Goal: Complete application form

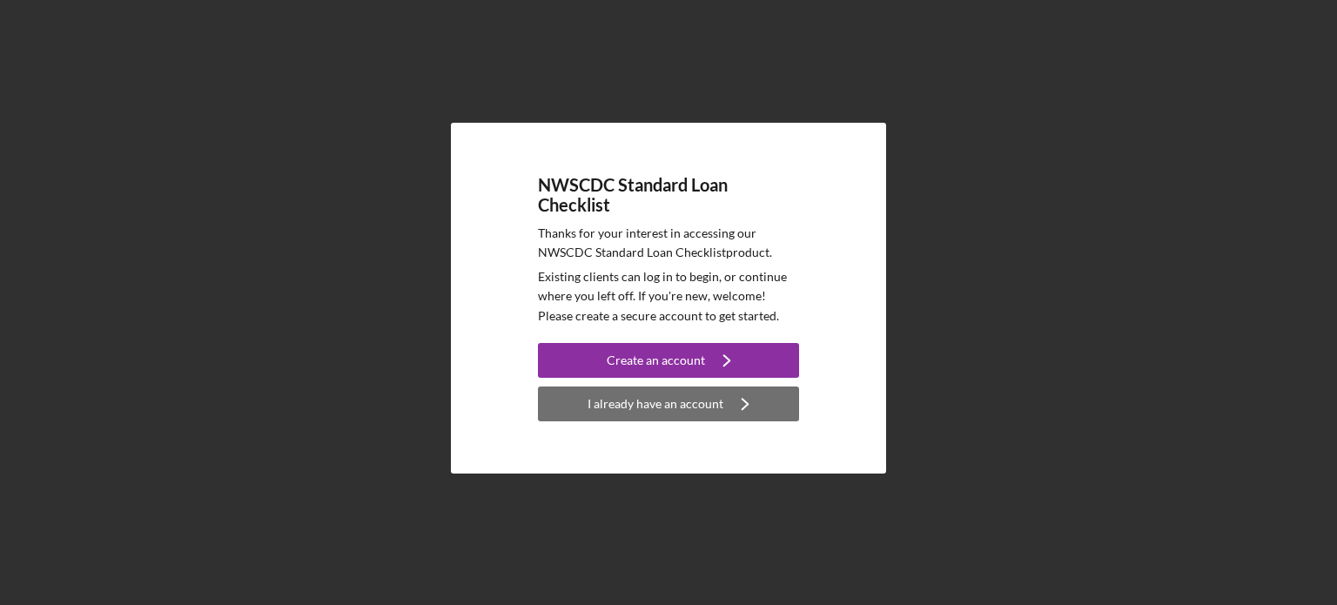
click at [648, 408] on div "I already have an account" at bounding box center [656, 404] width 136 height 35
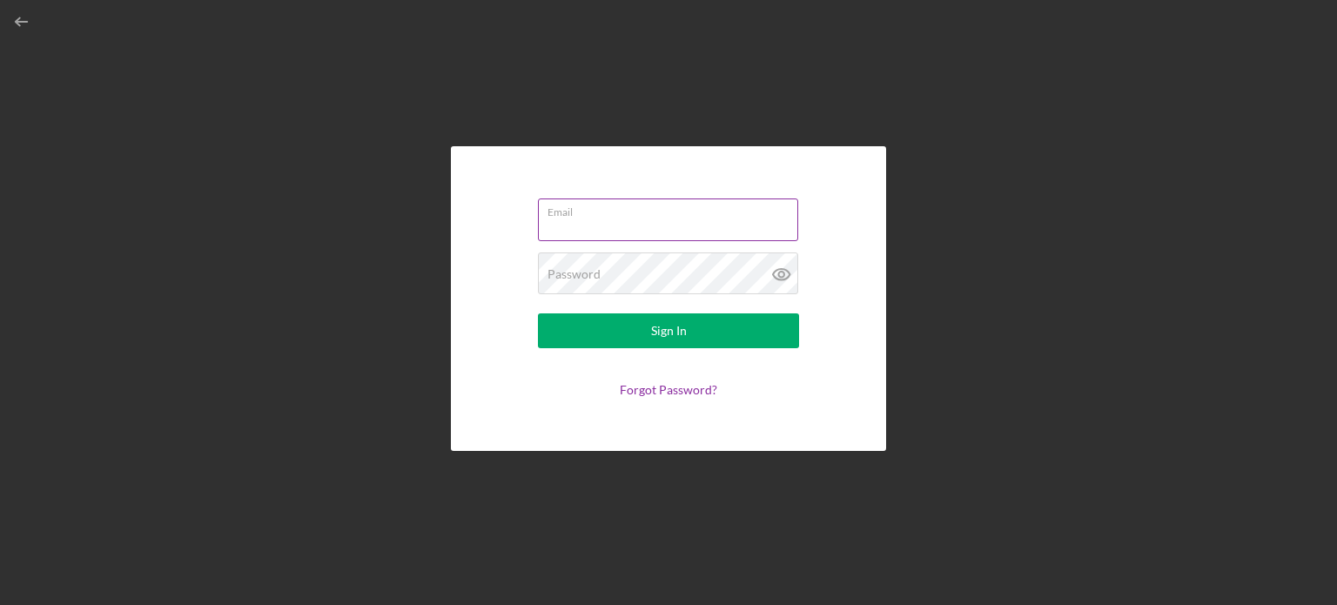
click at [569, 224] on input "Email" at bounding box center [668, 220] width 260 height 42
type input "[PERSON_NAME][EMAIL_ADDRESS][DOMAIN_NAME]"
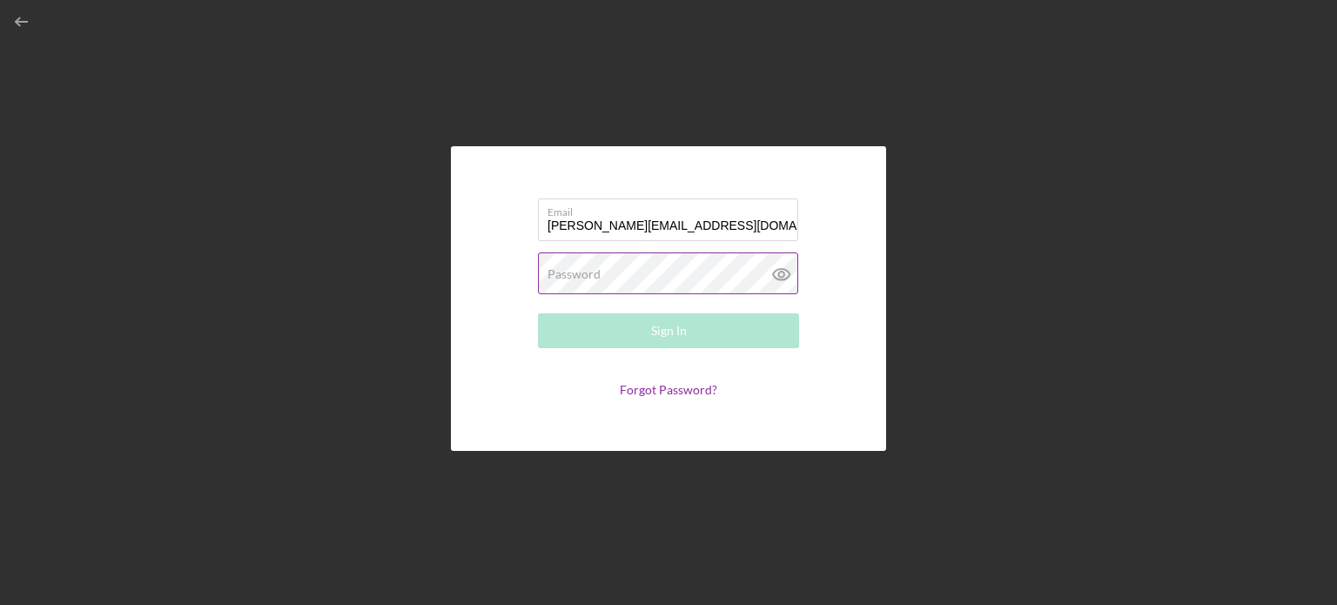
click at [557, 267] on label "Password" at bounding box center [574, 274] width 53 height 14
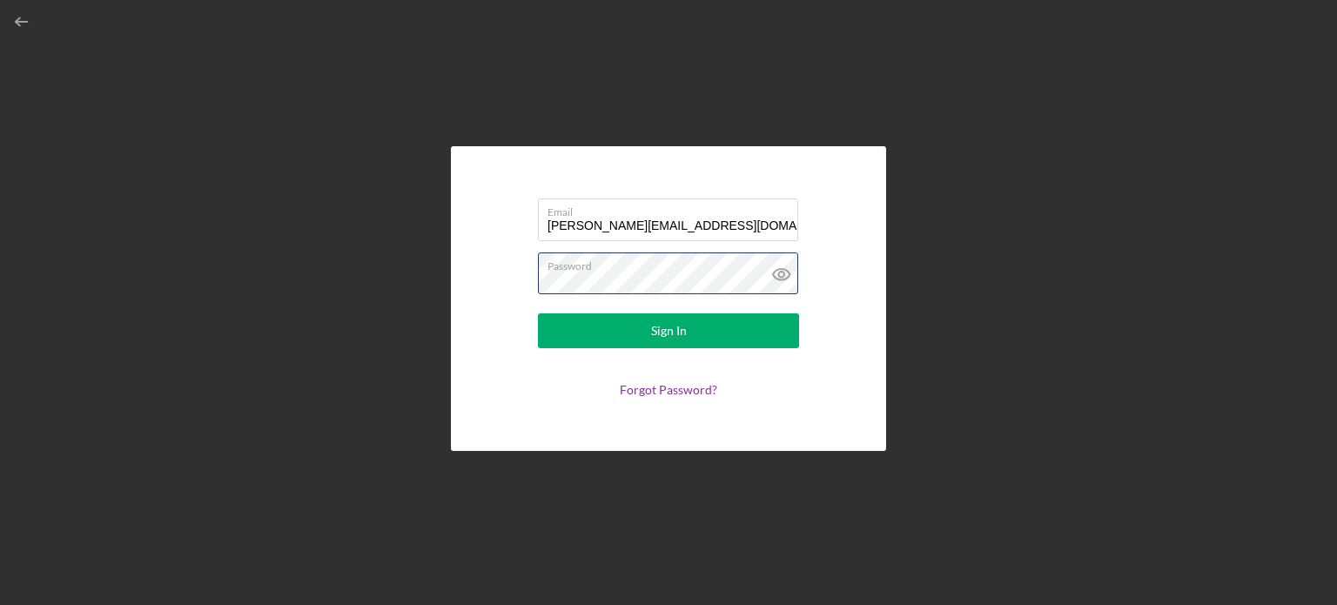
click at [538, 313] on button "Sign In" at bounding box center [668, 330] width 261 height 35
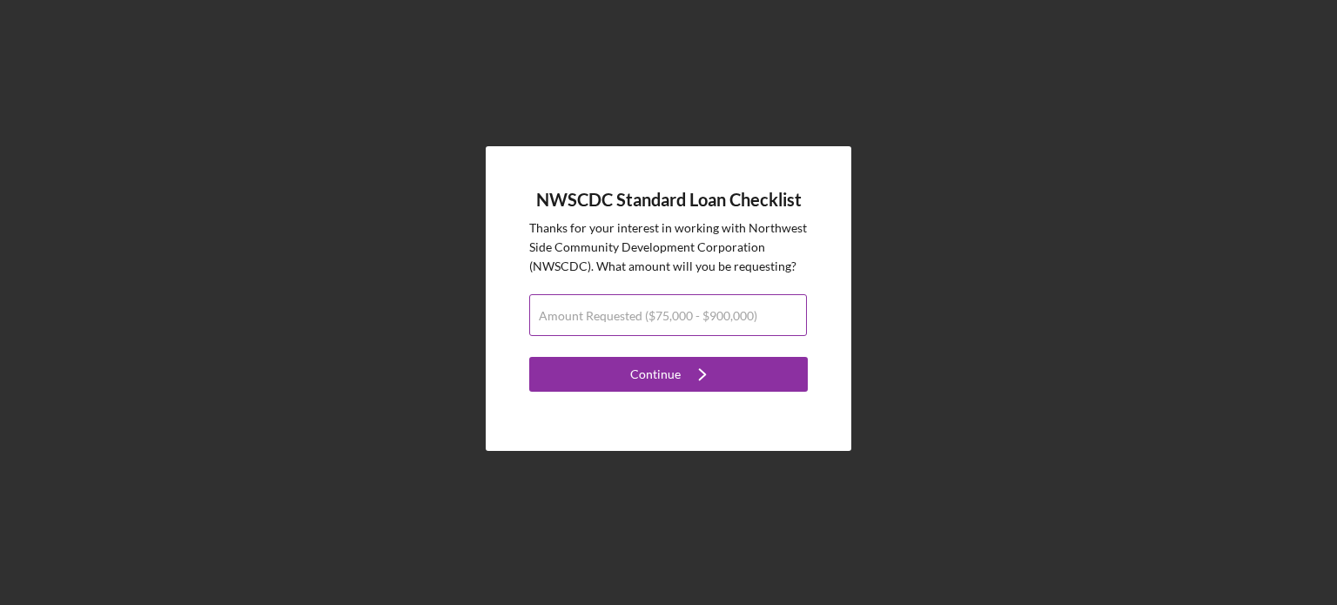
click at [584, 320] on label "Amount Requested ($75,000 - $900,000)" at bounding box center [648, 316] width 219 height 14
click at [584, 320] on input "Amount Requested ($75,000 - $900,000)" at bounding box center [668, 315] width 278 height 42
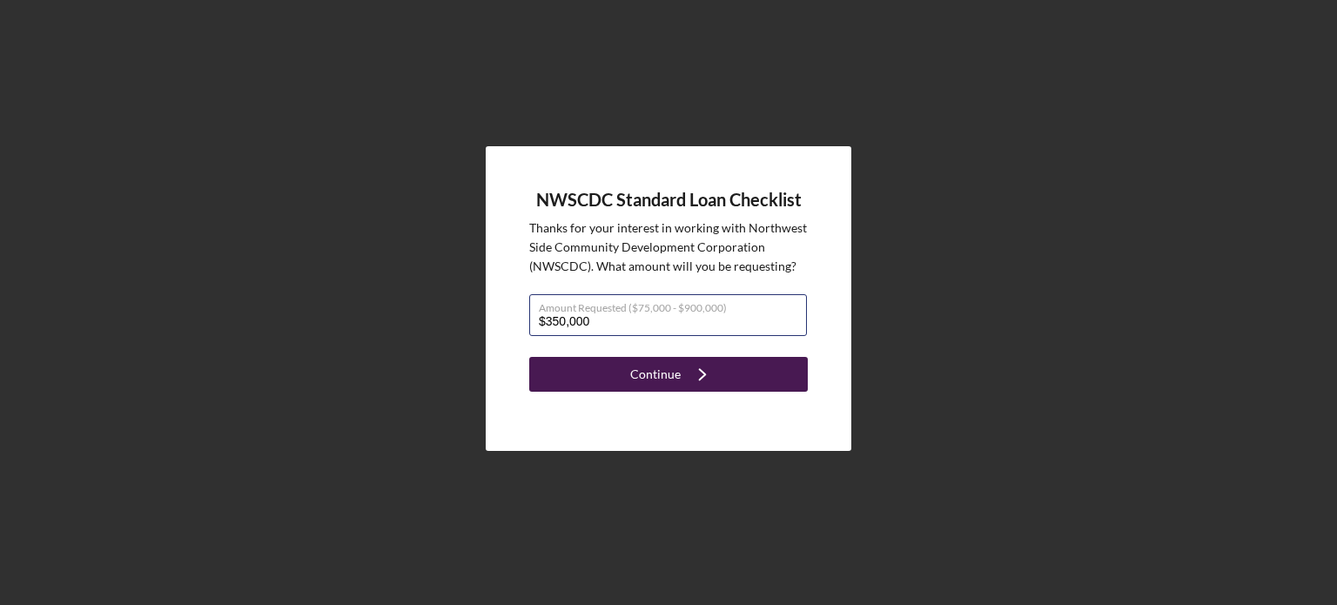
type input "$350,000"
click at [636, 383] on div "Continue" at bounding box center [655, 374] width 51 height 35
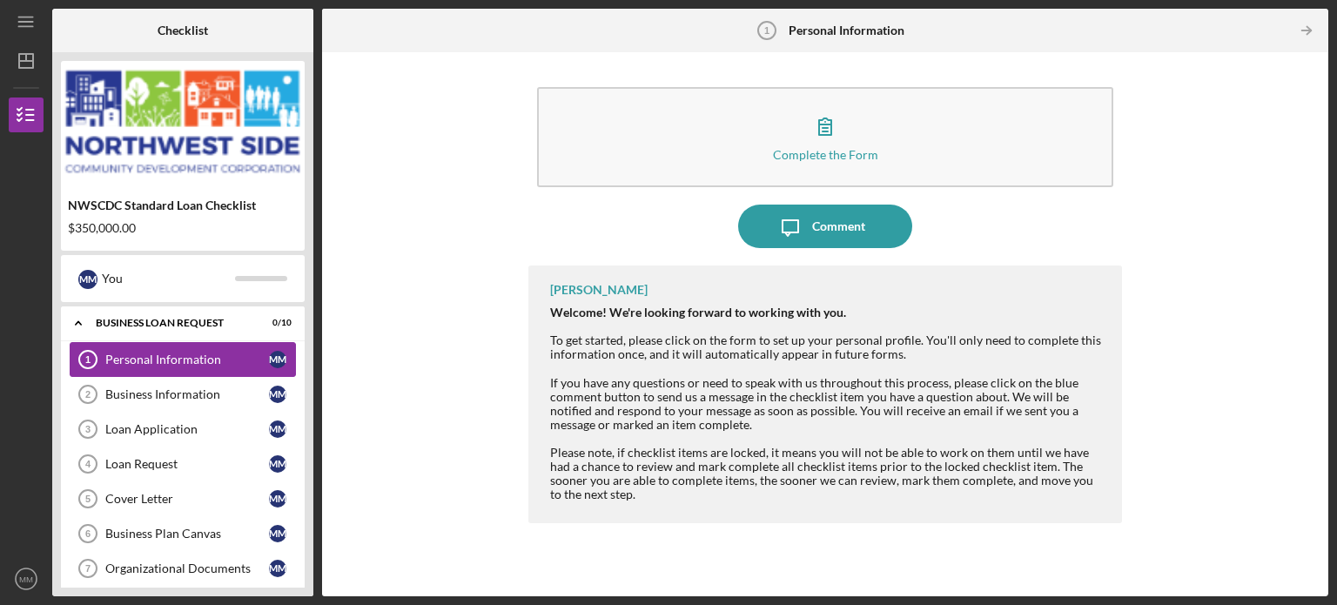
click at [152, 354] on div "Personal Information" at bounding box center [187, 360] width 164 height 14
